Goal: Task Accomplishment & Management: Manage account settings

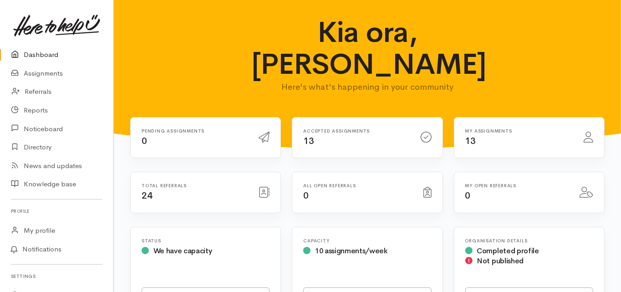
drag, startPoint x: 0, startPoint y: 0, endPoint x: 49, endPoint y: 56, distance: 73.9
click at [49, 56] on link "Dashboard" at bounding box center [56, 55] width 113 height 19
click at [41, 53] on link "Dashboard" at bounding box center [56, 55] width 113 height 19
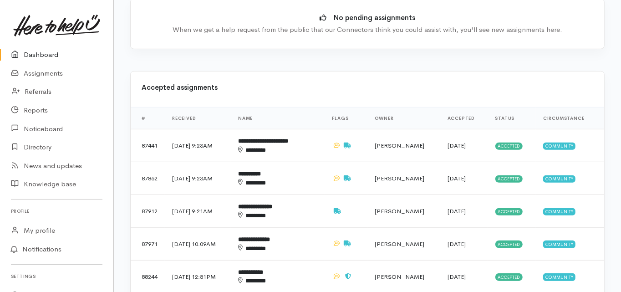
scroll to position [328, 0]
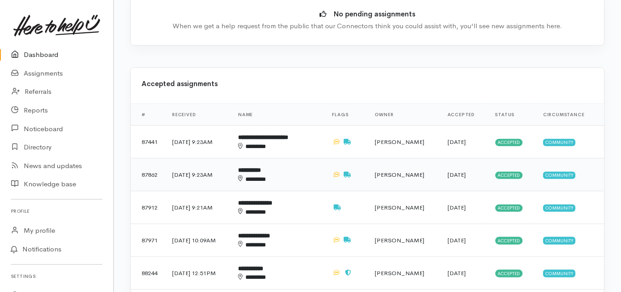
click at [261, 167] on b "**********" at bounding box center [249, 170] width 23 height 6
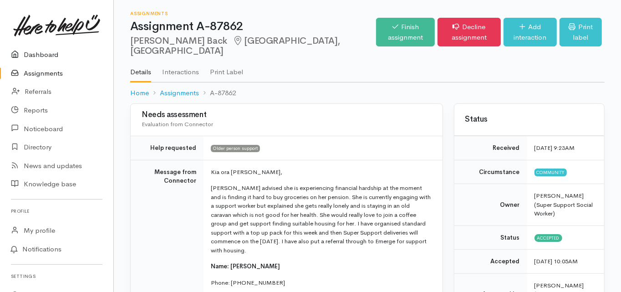
click at [47, 52] on link "Dashboard" at bounding box center [56, 55] width 113 height 19
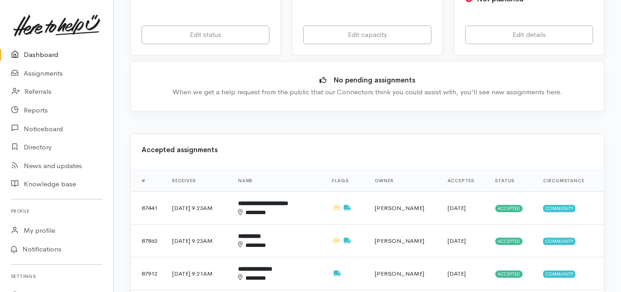
scroll to position [291, 0]
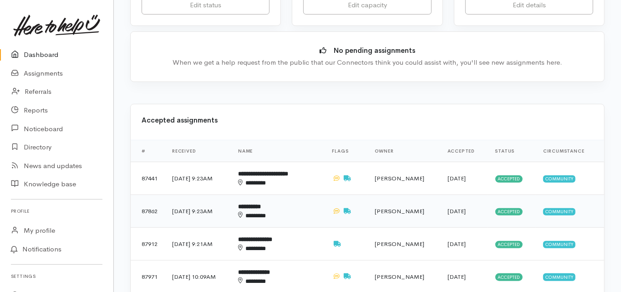
click at [261, 204] on b "**********" at bounding box center [249, 207] width 23 height 6
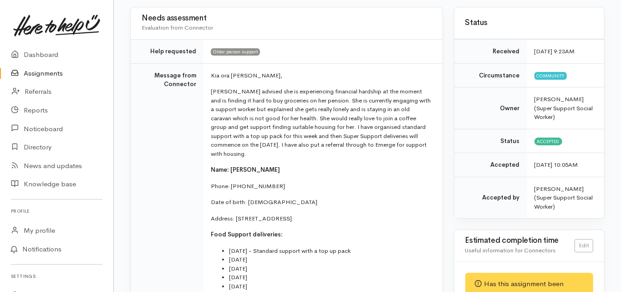
scroll to position [109, 0]
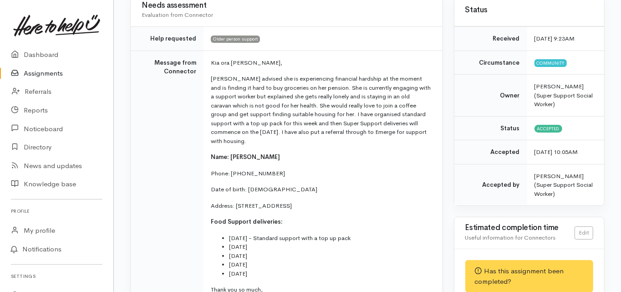
click at [132, 165] on td "Message from Connector" at bounding box center [167, 188] width 73 height 275
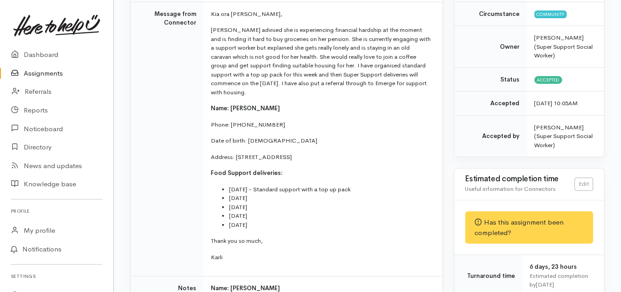
scroll to position [0, 0]
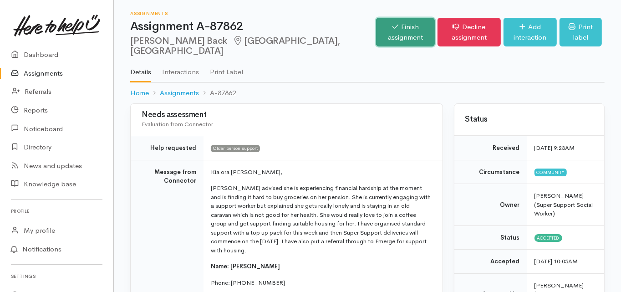
click at [376, 27] on link "Finish assignment" at bounding box center [405, 32] width 59 height 29
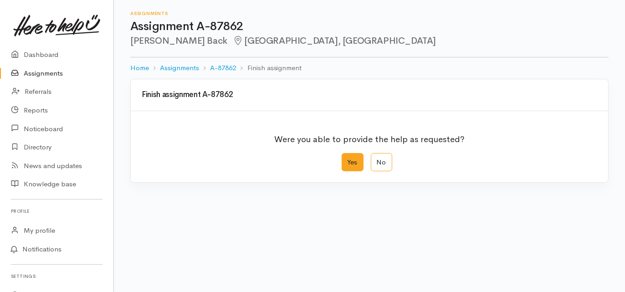
click at [355, 165] on label "Yes" at bounding box center [353, 162] width 22 height 19
click at [347, 159] on input "Yes" at bounding box center [345, 156] width 6 height 6
radio input "true"
click at [221, 227] on div "We delivered the help requested" at bounding box center [363, 224] width 434 height 10
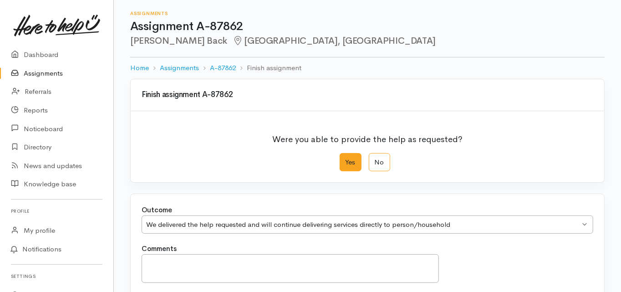
click at [180, 158] on div "Yes No" at bounding box center [368, 162] width 452 height 19
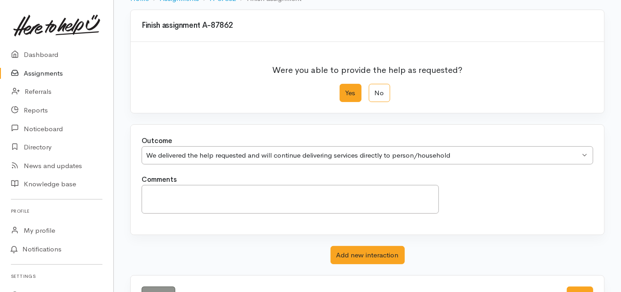
scroll to position [73, 0]
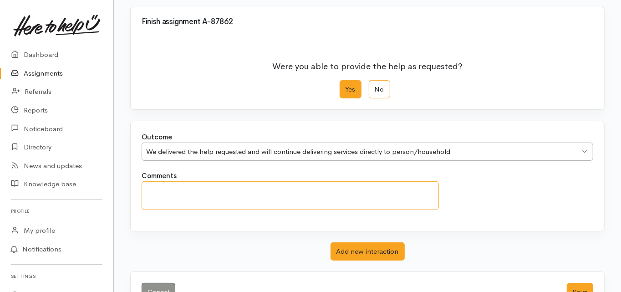
click at [153, 187] on textarea "Comments" at bounding box center [290, 195] width 297 height 29
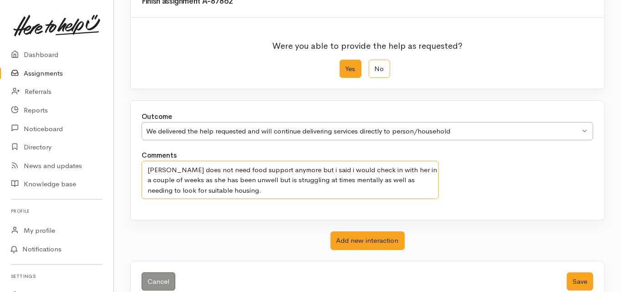
scroll to position [112, 0]
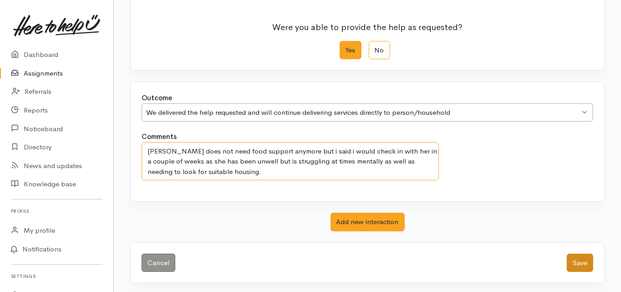
type textarea "Karen does not need food support anymore but i said i would check in with her i…"
click at [579, 258] on button "Save" at bounding box center [580, 263] width 26 height 19
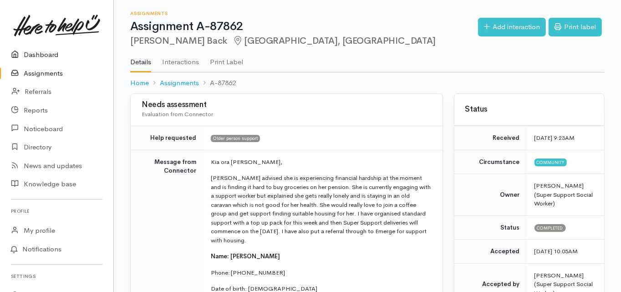
click at [44, 57] on link "Dashboard" at bounding box center [56, 55] width 113 height 19
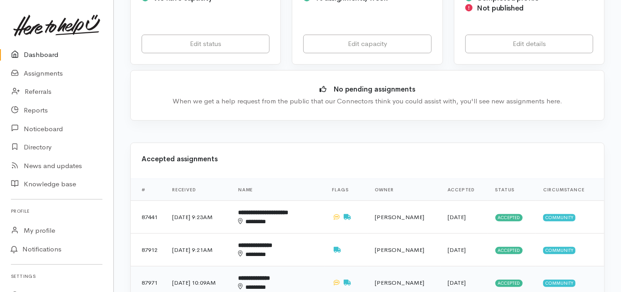
scroll to position [255, 0]
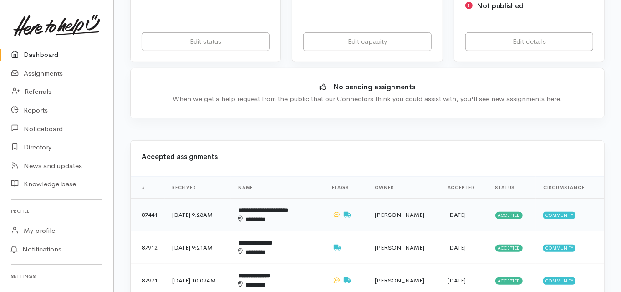
click at [272, 207] on b "**********" at bounding box center [263, 210] width 50 height 6
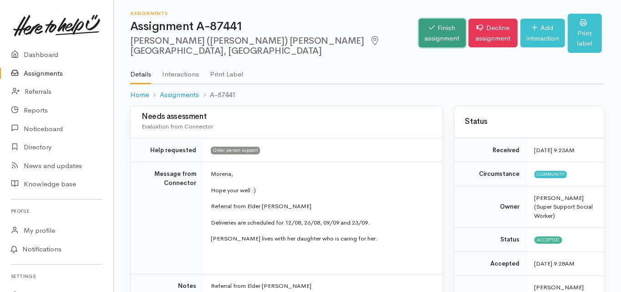
click at [429, 24] on icon at bounding box center [432, 27] width 6 height 7
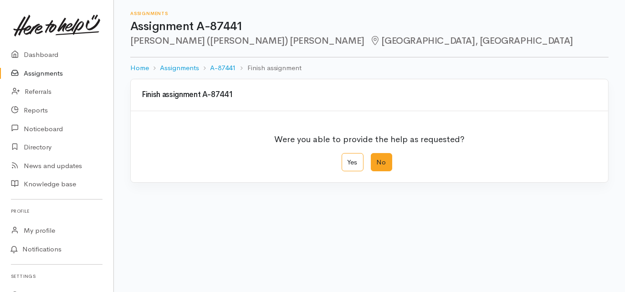
click at [377, 163] on label "No" at bounding box center [381, 162] width 21 height 19
click at [377, 159] on input "No" at bounding box center [374, 156] width 6 height 6
radio input "true"
click at [35, 56] on link "Dashboard" at bounding box center [56, 55] width 113 height 19
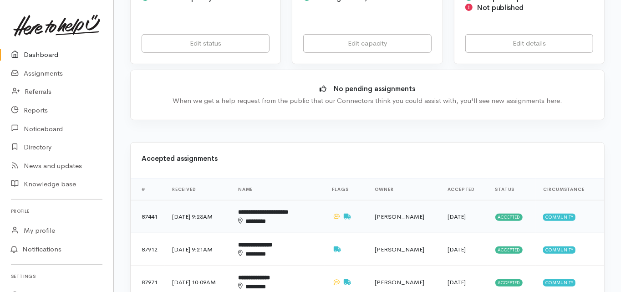
scroll to position [255, 0]
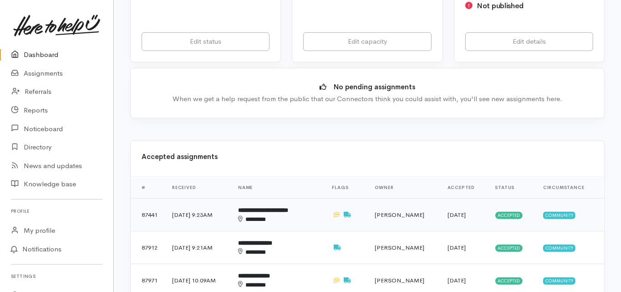
click at [280, 207] on b "**********" at bounding box center [263, 210] width 50 height 6
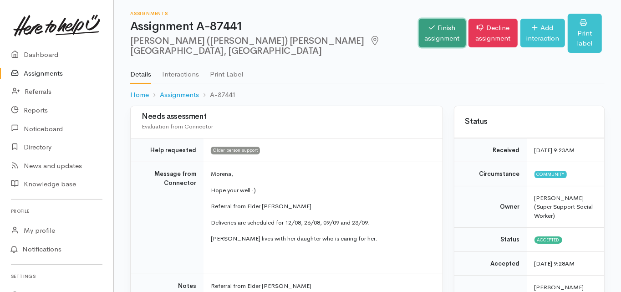
click at [419, 29] on link "Finish assignment" at bounding box center [442, 33] width 47 height 29
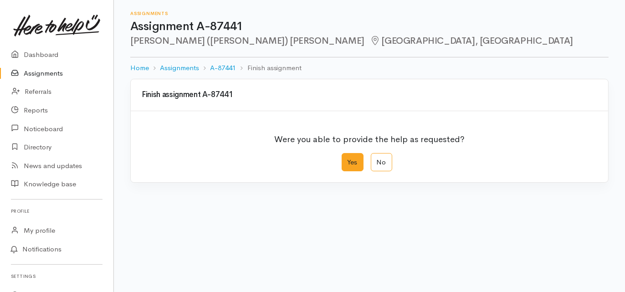
click at [342, 161] on label "Yes" at bounding box center [353, 162] width 22 height 19
click at [342, 159] on input "Yes" at bounding box center [345, 156] width 6 height 6
radio input "true"
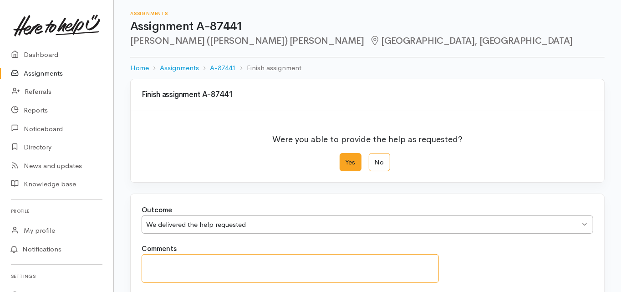
click at [148, 266] on textarea "Comments" at bounding box center [290, 268] width 297 height 29
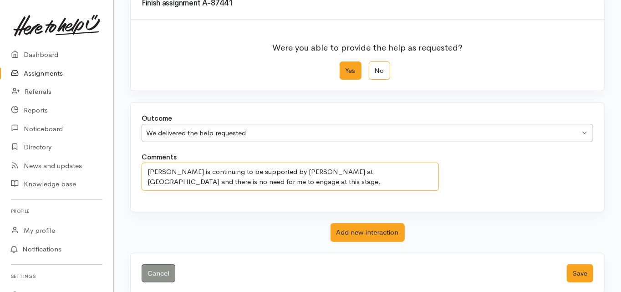
scroll to position [102, 0]
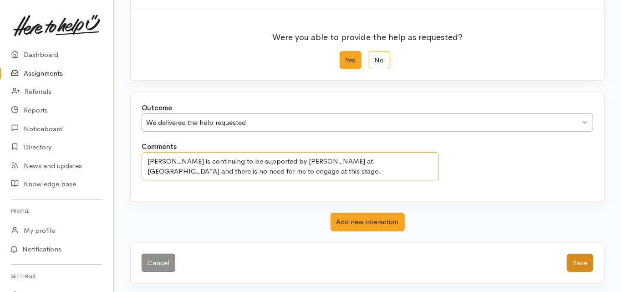
type textarea "Dale is continuing to be supported by Jules at Whaioranga and there is no need …"
click at [582, 265] on button "Save" at bounding box center [580, 263] width 26 height 19
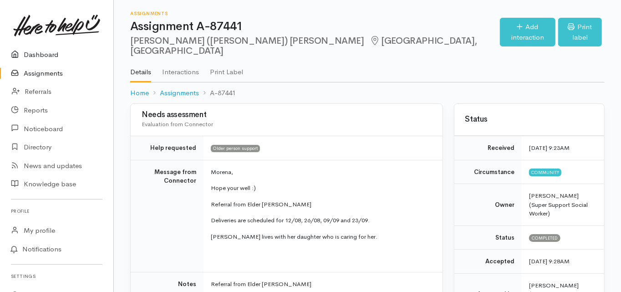
click at [48, 52] on link "Dashboard" at bounding box center [56, 55] width 113 height 19
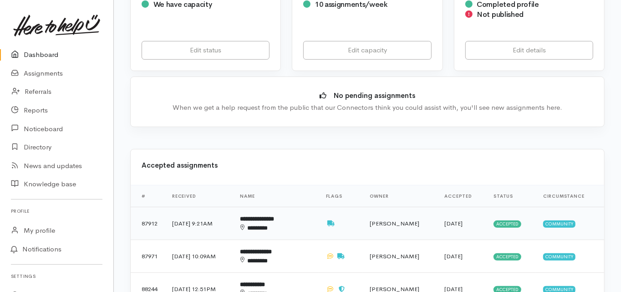
scroll to position [255, 0]
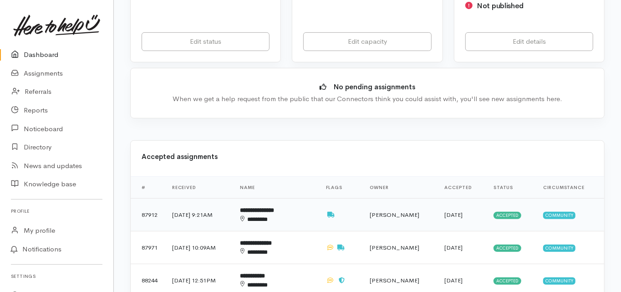
click at [271, 207] on b "**********" at bounding box center [257, 210] width 34 height 6
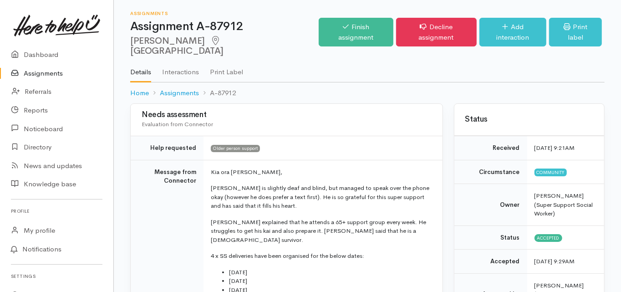
click at [51, 76] on link "Assignments" at bounding box center [56, 73] width 113 height 19
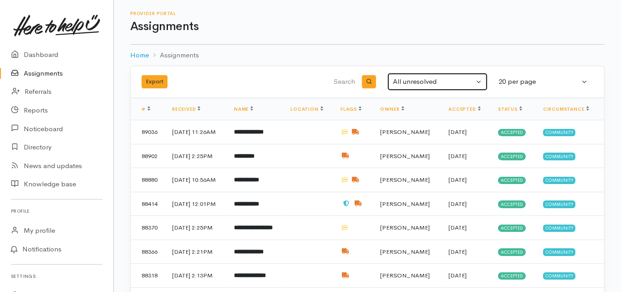
click at [412, 85] on div "All unresolved" at bounding box center [433, 81] width 81 height 10
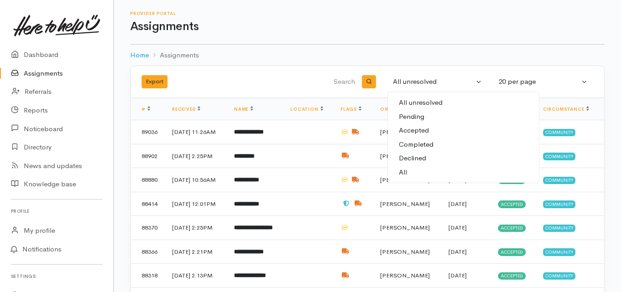
click at [411, 143] on span "Completed" at bounding box center [416, 144] width 35 height 10
select select "Completed"
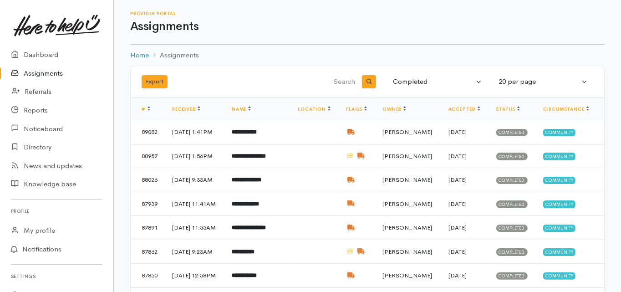
click at [342, 80] on input "search" at bounding box center [311, 82] width 92 height 22
type input "clare"
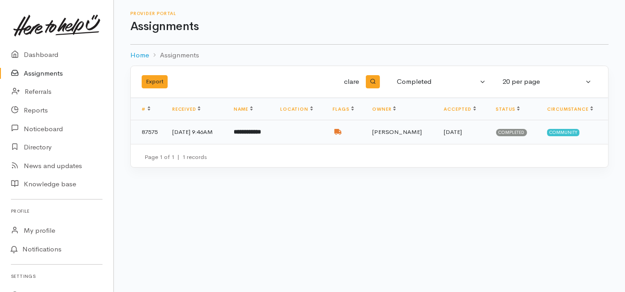
click at [261, 131] on b "**********" at bounding box center [247, 132] width 27 height 6
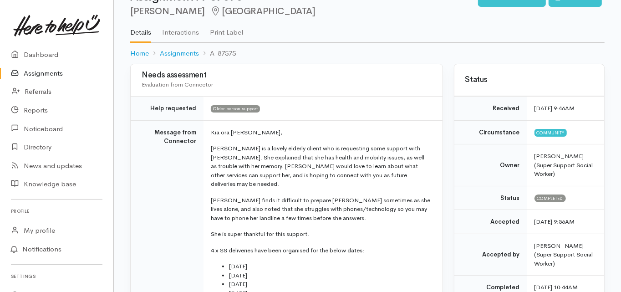
scroll to position [73, 0]
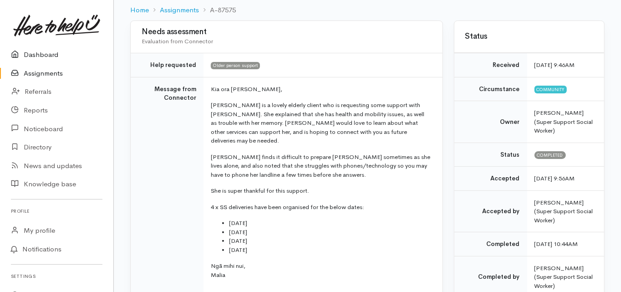
click at [51, 51] on link "Dashboard" at bounding box center [56, 55] width 113 height 19
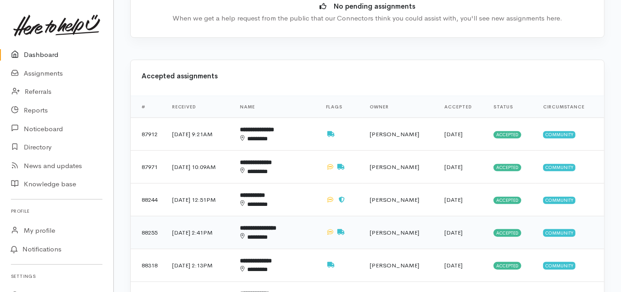
scroll to position [328, 0]
